Goal: Task Accomplishment & Management: Manage account settings

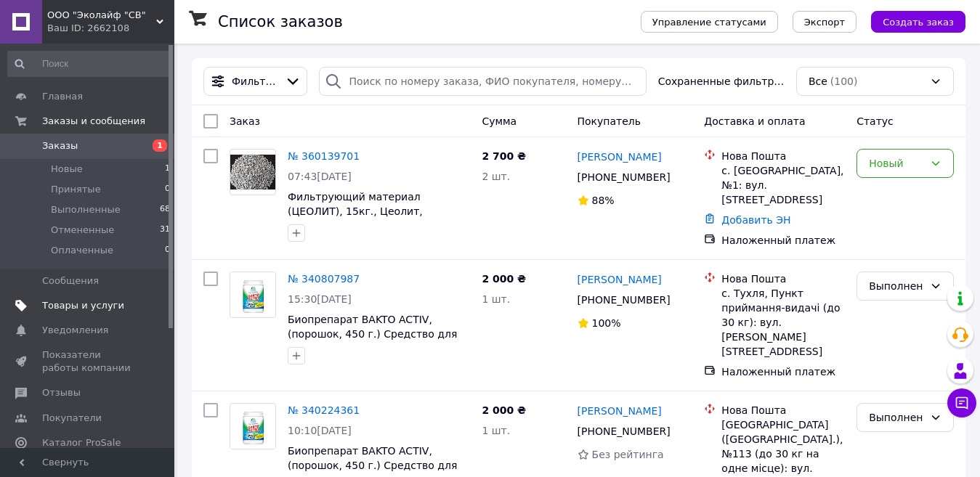
click at [109, 307] on span "Товары и услуги" at bounding box center [83, 305] width 82 height 13
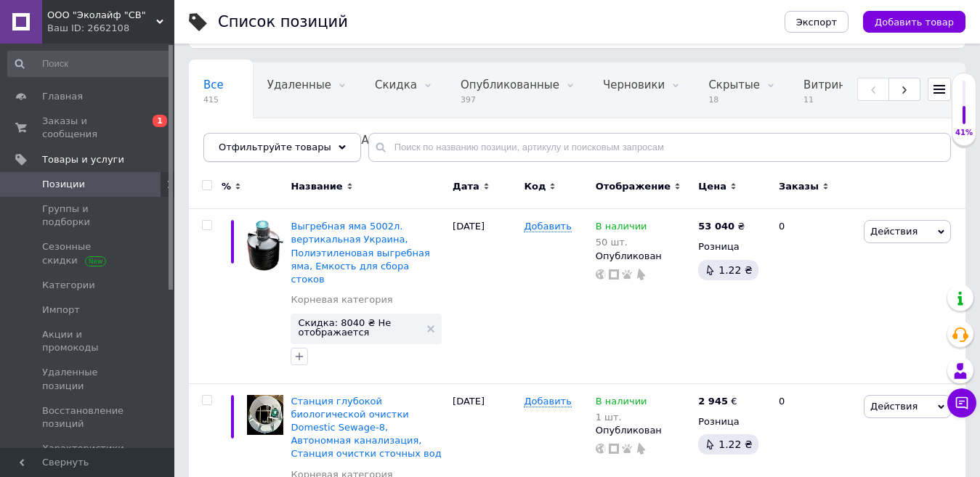
scroll to position [73, 0]
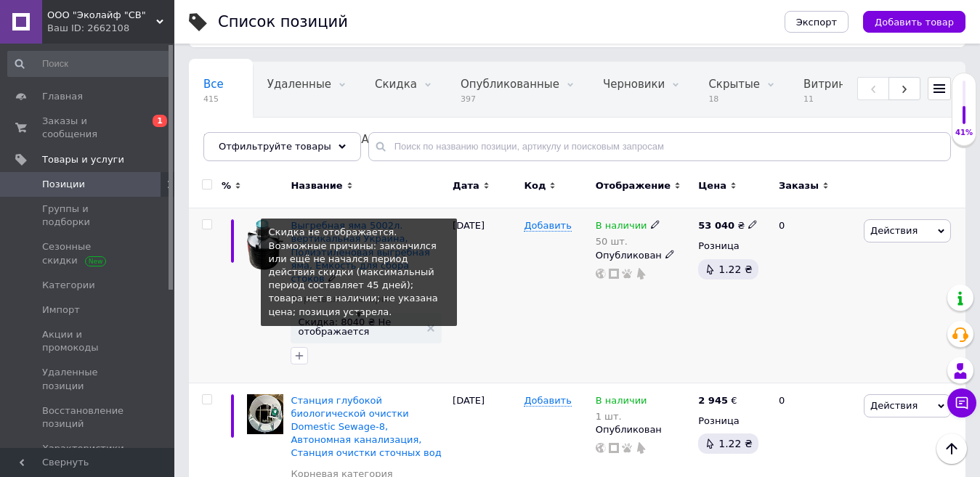
click at [360, 317] on span "Скидка: 8040 ₴ Не отображается" at bounding box center [359, 326] width 122 height 19
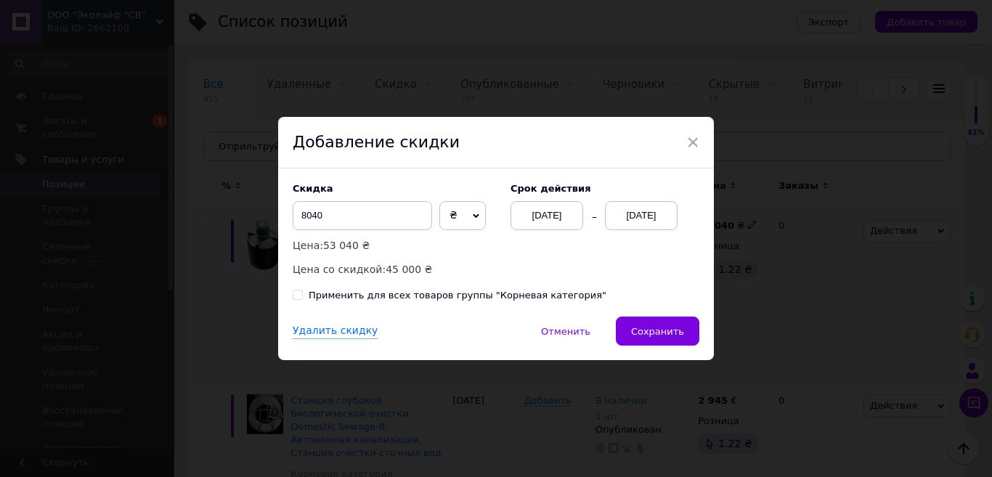
click at [630, 221] on div "[DATE]" at bounding box center [641, 215] width 73 height 29
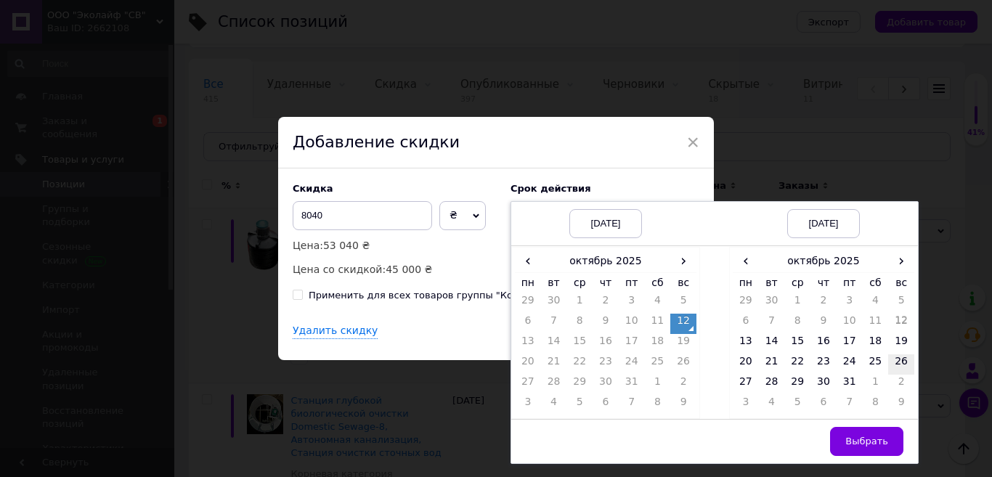
click at [897, 359] on td "26" at bounding box center [902, 365] width 26 height 20
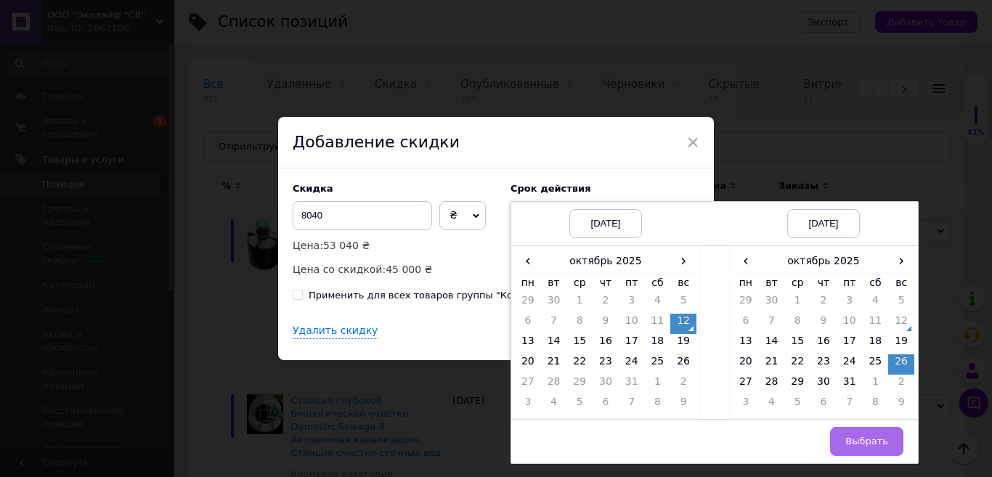
click at [870, 444] on span "Выбрать" at bounding box center [867, 441] width 43 height 11
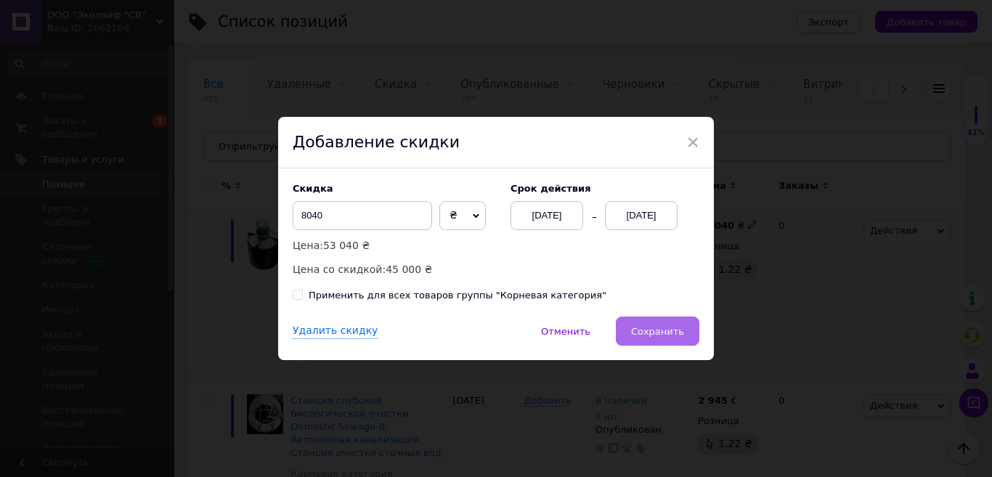
click at [671, 337] on span "Сохранить" at bounding box center [657, 331] width 53 height 11
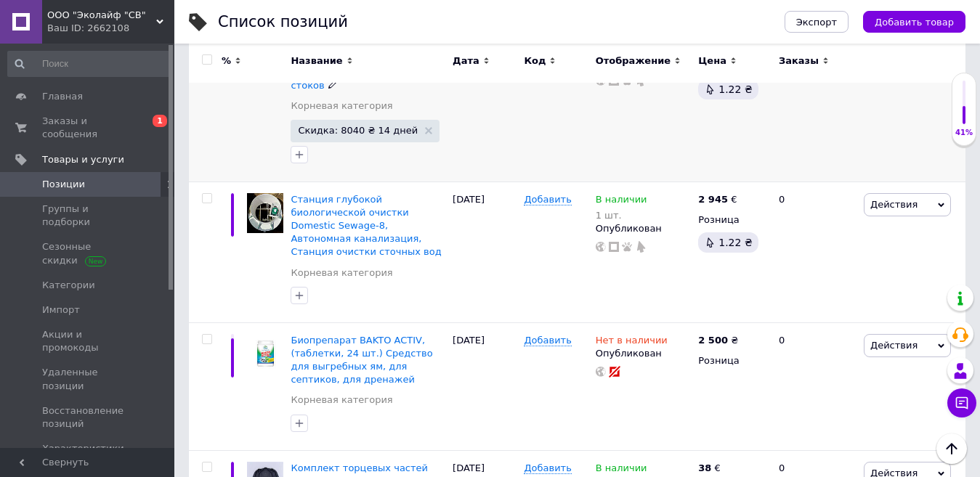
scroll to position [291, 0]
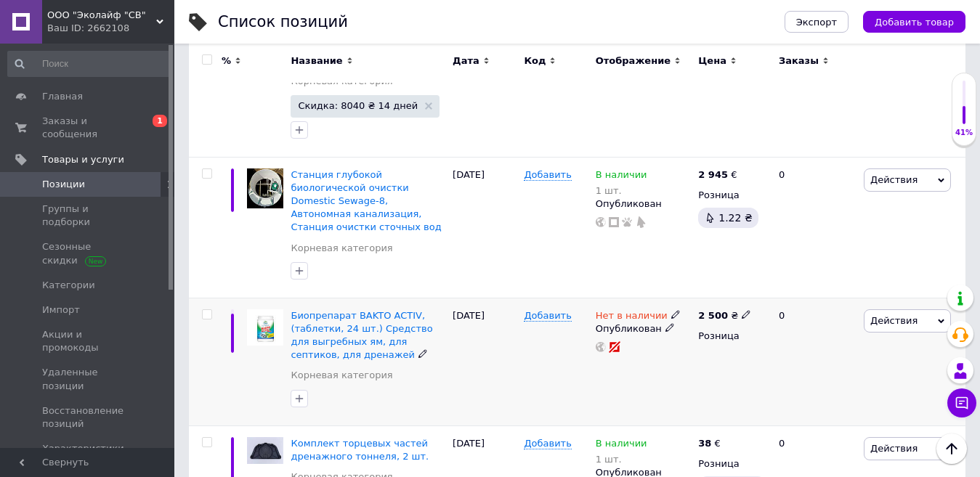
click at [939, 318] on icon at bounding box center [941, 321] width 7 height 7
click at [807, 400] on li "Скидка" at bounding box center [847, 410] width 206 height 20
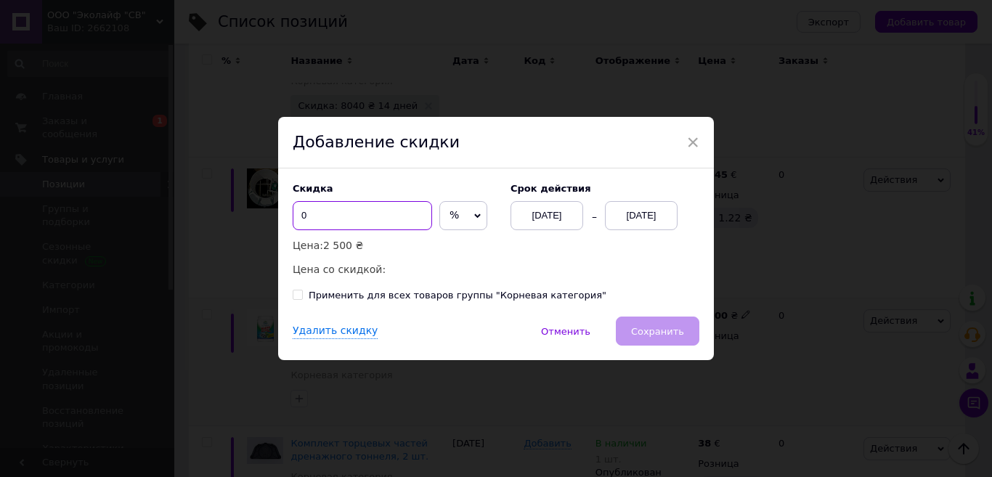
click at [323, 208] on input "0" at bounding box center [362, 215] width 139 height 29
type input "5"
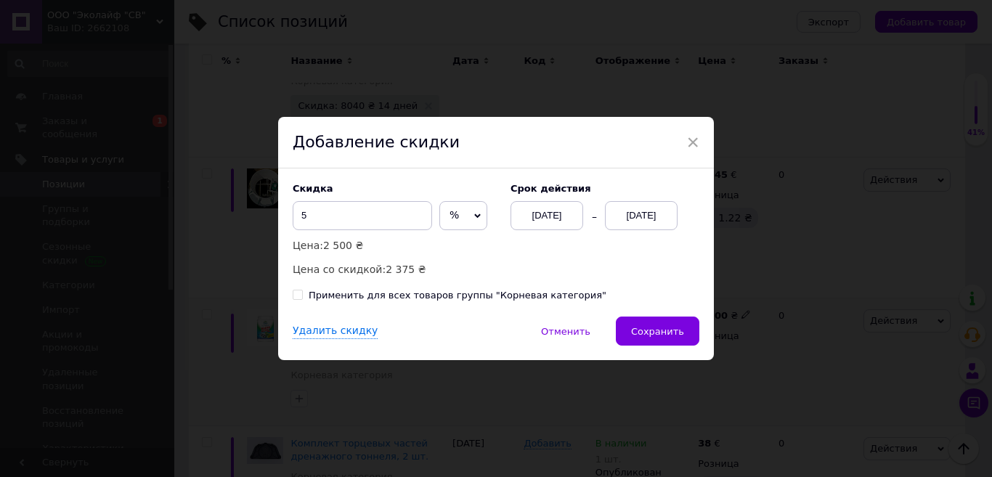
click at [451, 221] on span "%" at bounding box center [454, 215] width 9 height 12
click at [450, 221] on span "%" at bounding box center [454, 215] width 9 height 12
click at [649, 209] on div "[DATE]" at bounding box center [641, 215] width 73 height 29
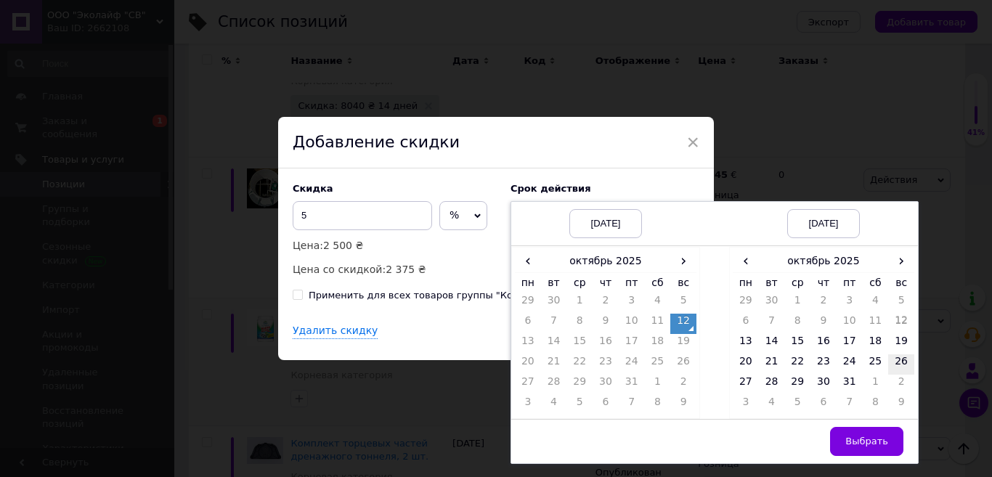
click at [899, 359] on td "26" at bounding box center [902, 365] width 26 height 20
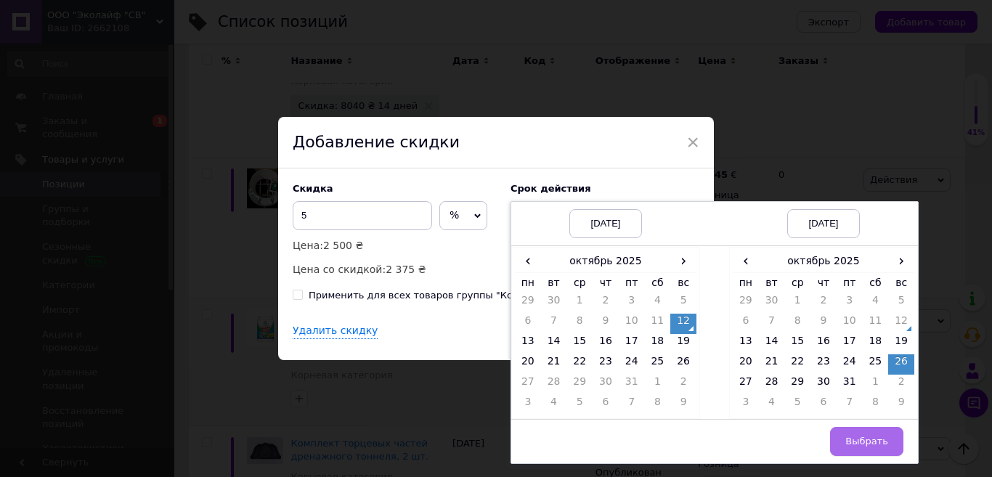
click at [862, 443] on span "Выбрать" at bounding box center [867, 441] width 43 height 11
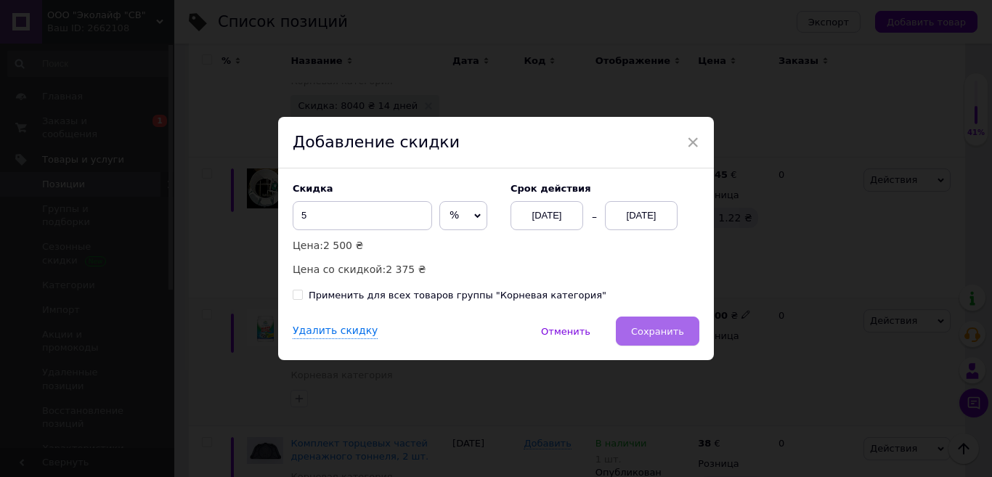
click at [658, 335] on span "Сохранить" at bounding box center [657, 331] width 53 height 11
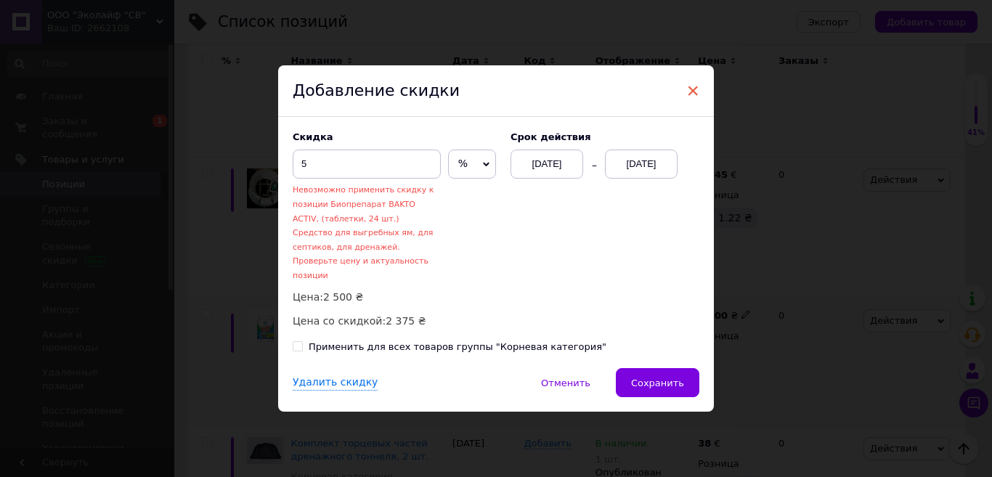
click at [688, 97] on span "×" at bounding box center [693, 90] width 13 height 25
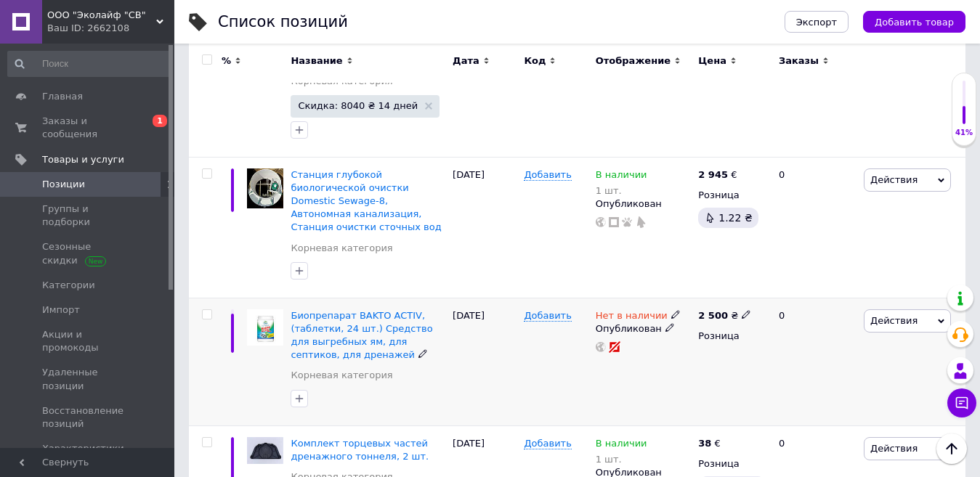
click at [671, 310] on icon at bounding box center [675, 314] width 9 height 9
click at [734, 316] on li "В наличии" at bounding box center [754, 326] width 138 height 20
click at [713, 338] on input at bounding box center [739, 352] width 110 height 29
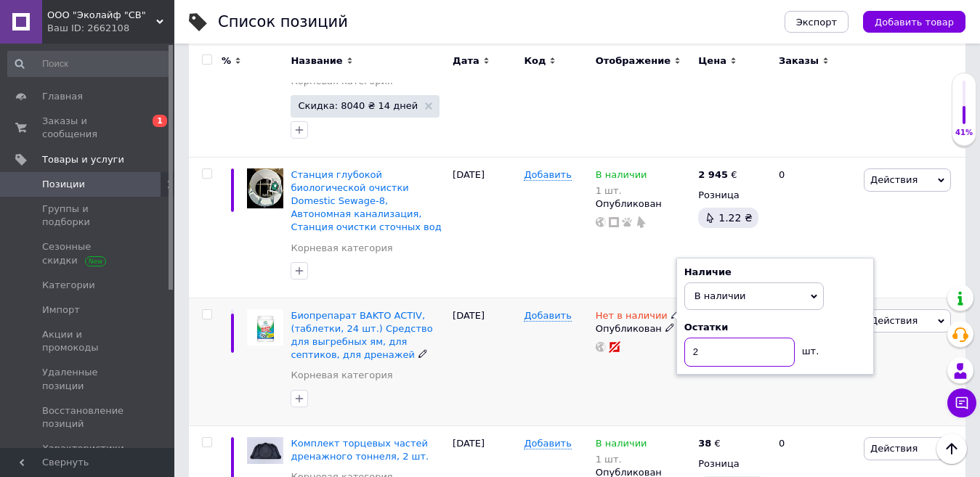
type input "2"
click at [659, 339] on div "Нет в наличии Наличие В наличии Нет в наличии Под заказ Остатки 2 шт. Опубликов…" at bounding box center [643, 362] width 103 height 128
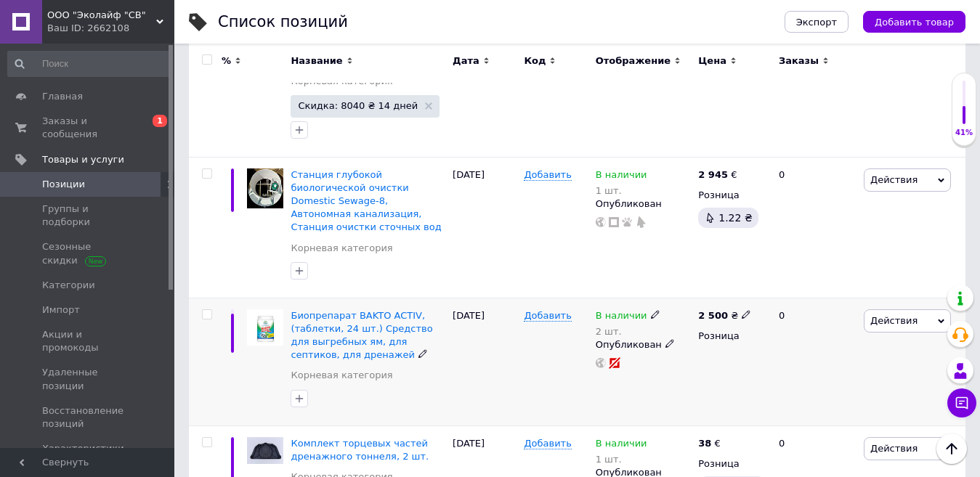
click at [939, 318] on icon at bounding box center [941, 321] width 7 height 7
click at [803, 400] on li "Скидка" at bounding box center [847, 410] width 206 height 20
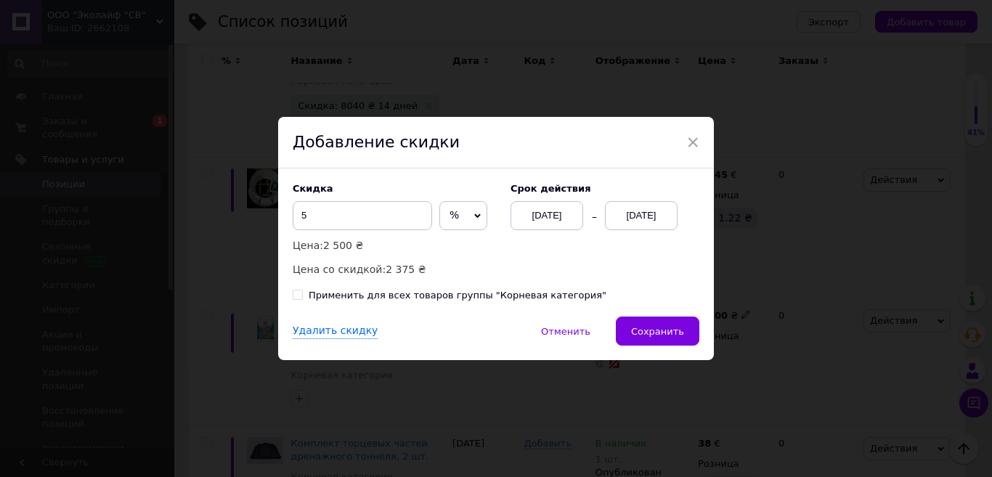
click at [636, 219] on div "[DATE]" at bounding box center [641, 215] width 73 height 29
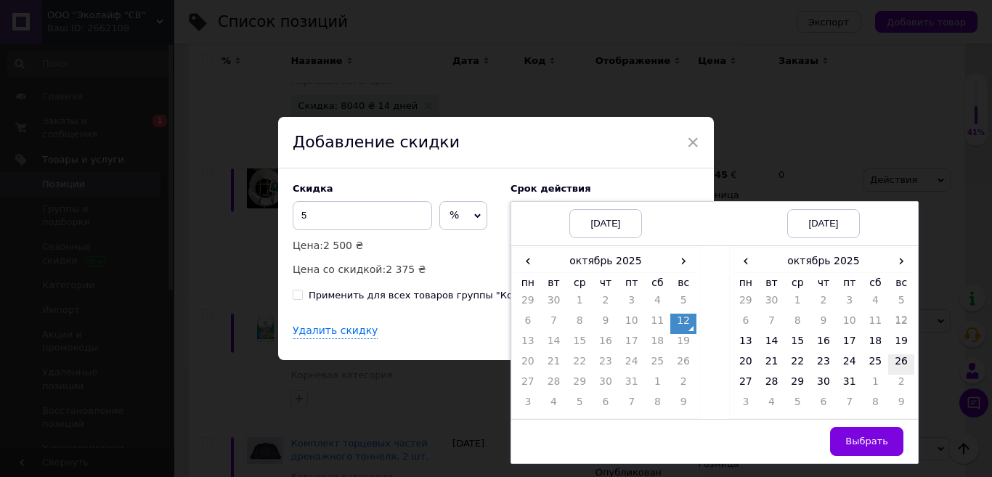
click at [904, 362] on td "26" at bounding box center [902, 365] width 26 height 20
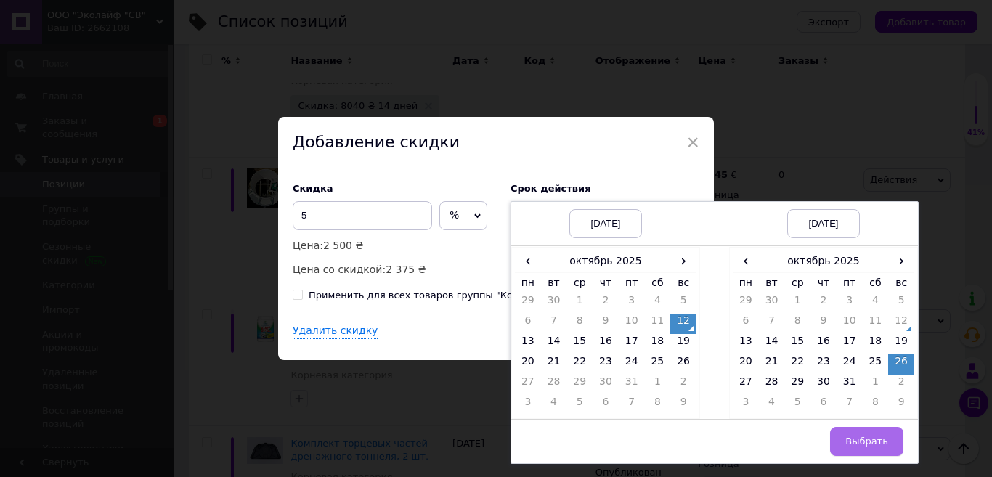
click at [875, 432] on button "Выбрать" at bounding box center [866, 441] width 73 height 29
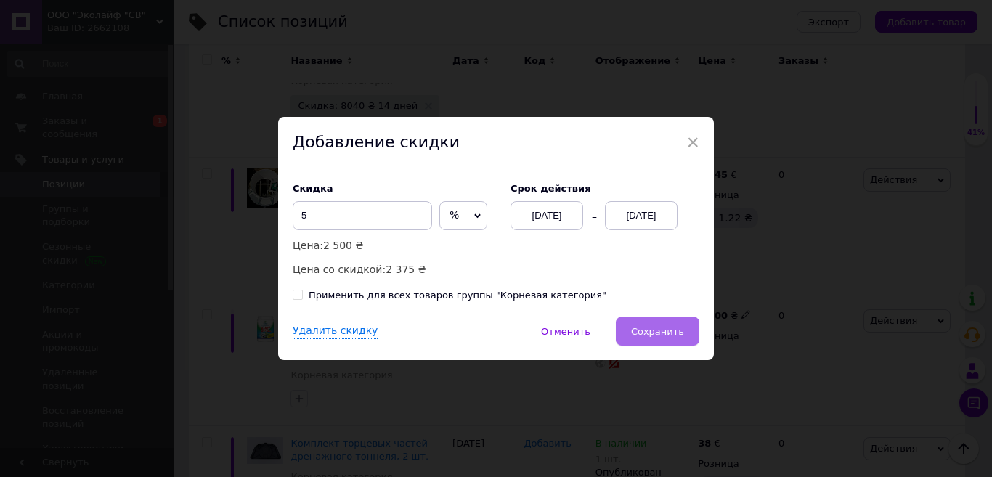
click at [650, 336] on span "Сохранить" at bounding box center [657, 331] width 53 height 11
